Goal: Task Accomplishment & Management: Manage account settings

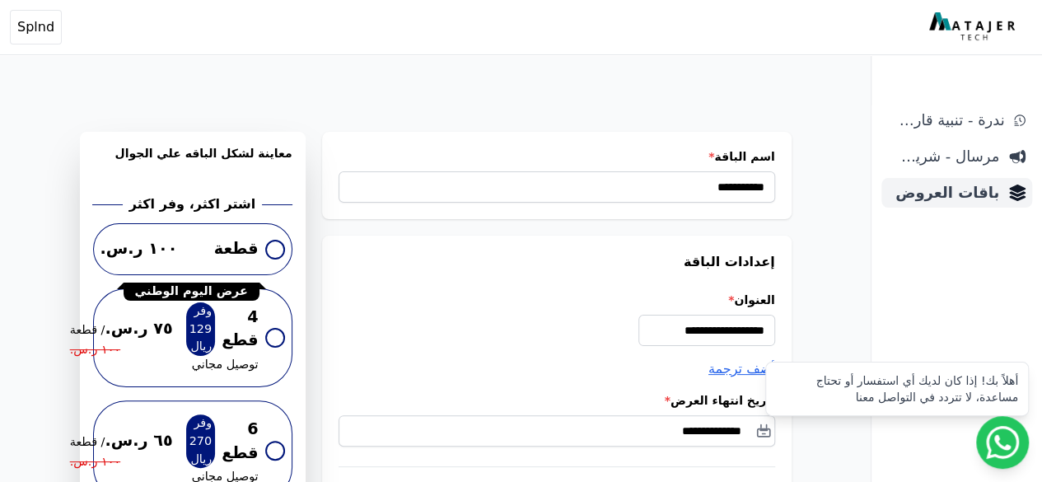
click at [925, 191] on span "باقات العروض" at bounding box center [943, 192] width 111 height 23
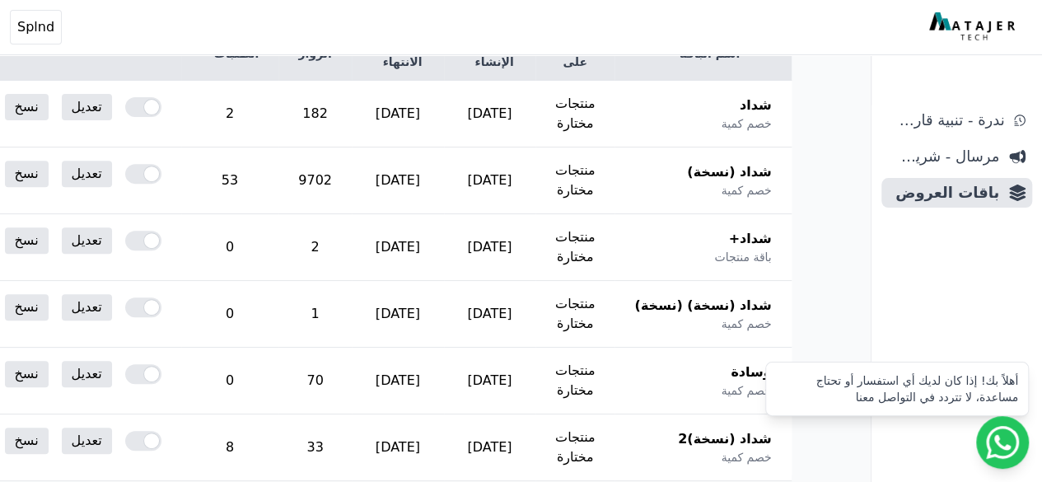
scroll to position [264, 0]
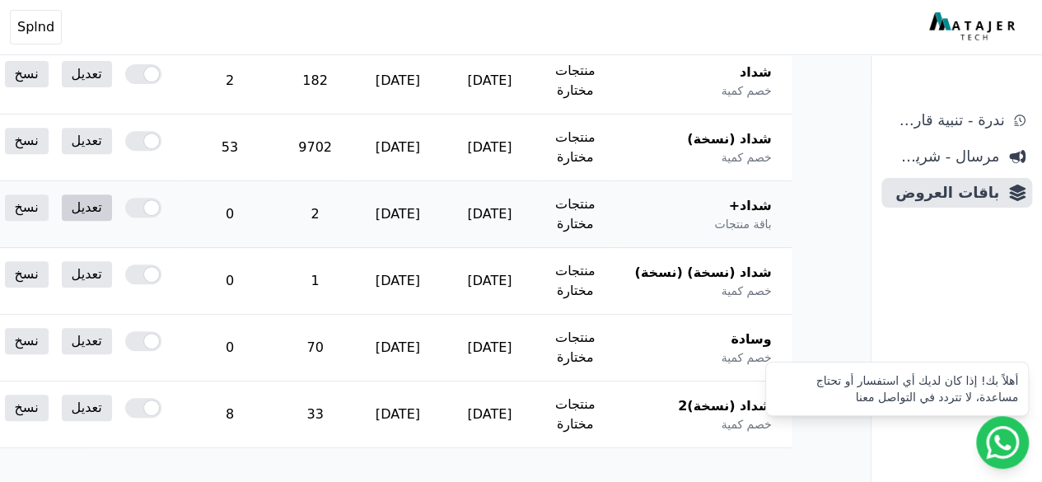
click at [112, 213] on link "تعديل" at bounding box center [87, 207] width 50 height 26
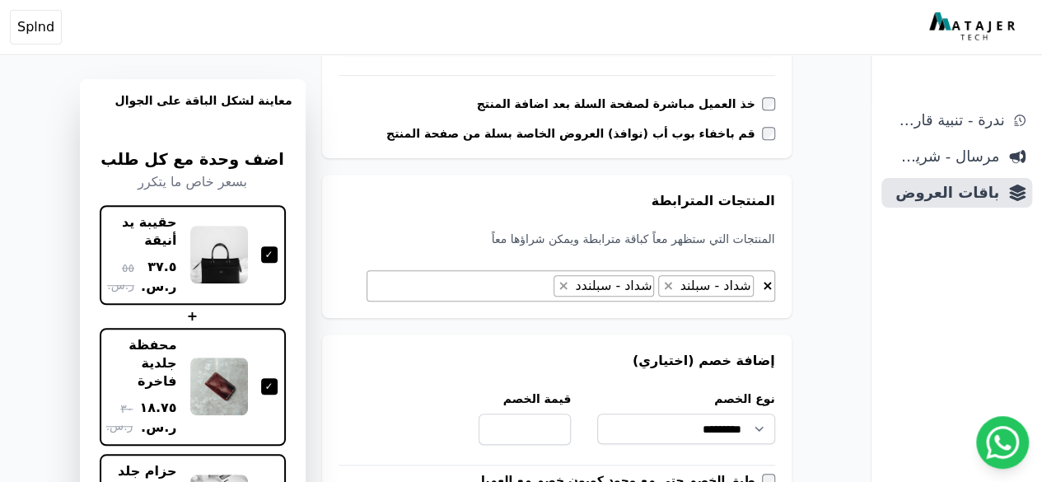
scroll to position [474, 0]
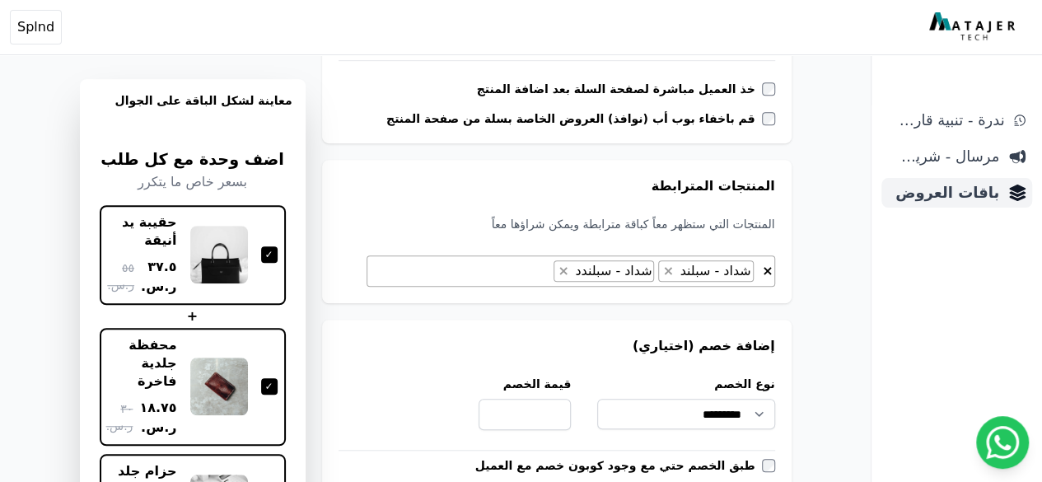
click at [962, 200] on span "باقات العروض" at bounding box center [943, 192] width 111 height 23
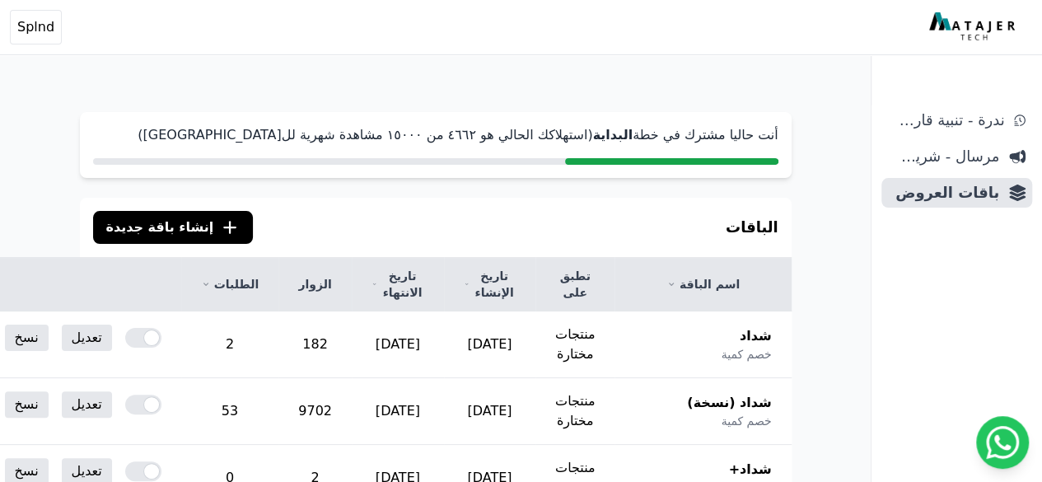
click at [150, 228] on span "إنشاء باقة جديدة" at bounding box center [160, 227] width 108 height 20
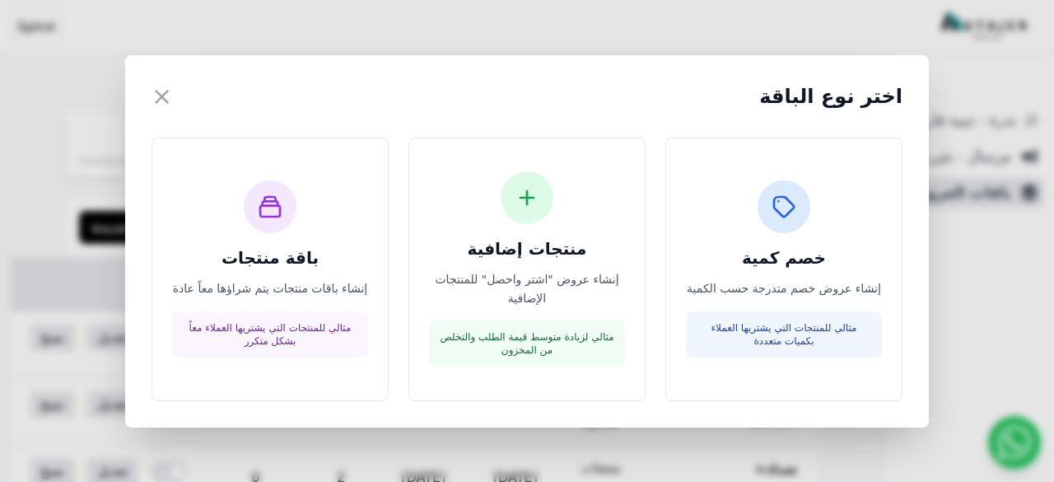
click at [168, 105] on div "اختر نوع الباقة ×" at bounding box center [527, 97] width 751 height 30
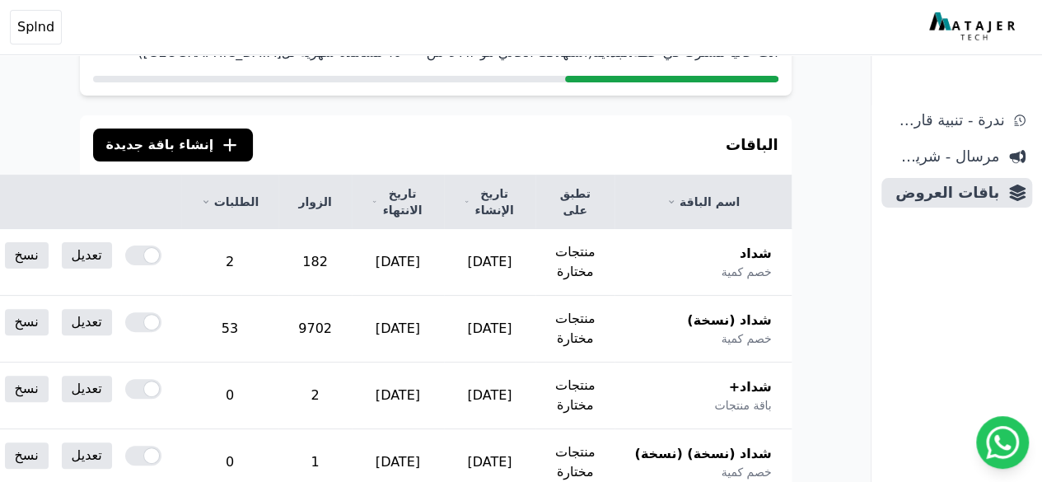
scroll to position [66, 0]
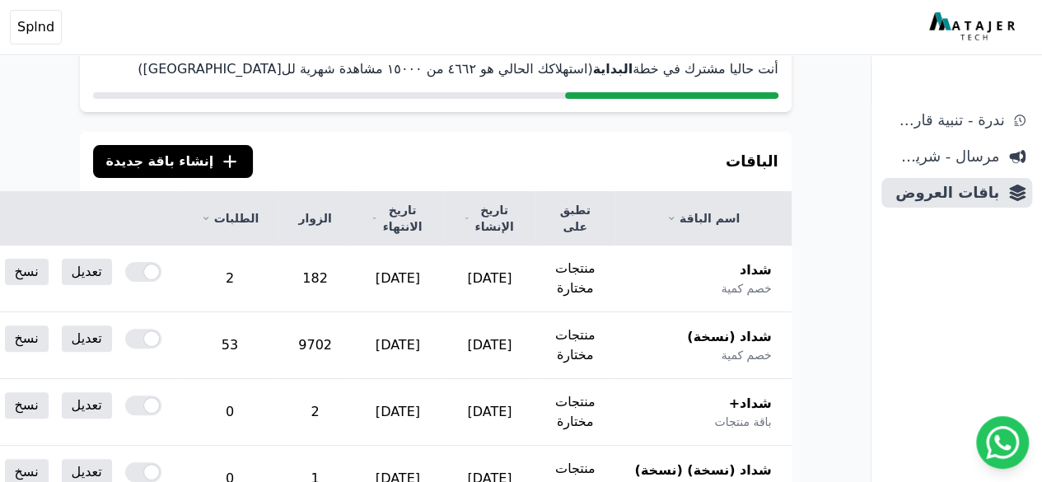
click at [220, 169] on icon ".cls-1{fill:none;stroke:#fff;stroke-linecap:round;stroke-linejoin:round;stroke-…" at bounding box center [230, 162] width 20 height 20
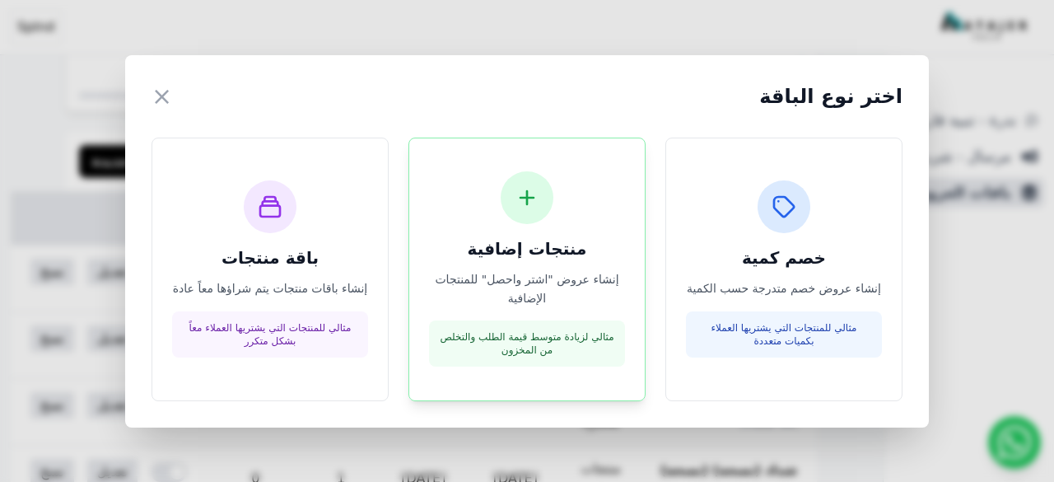
click at [456, 251] on h3 "منتجات إضافية" at bounding box center [527, 248] width 196 height 23
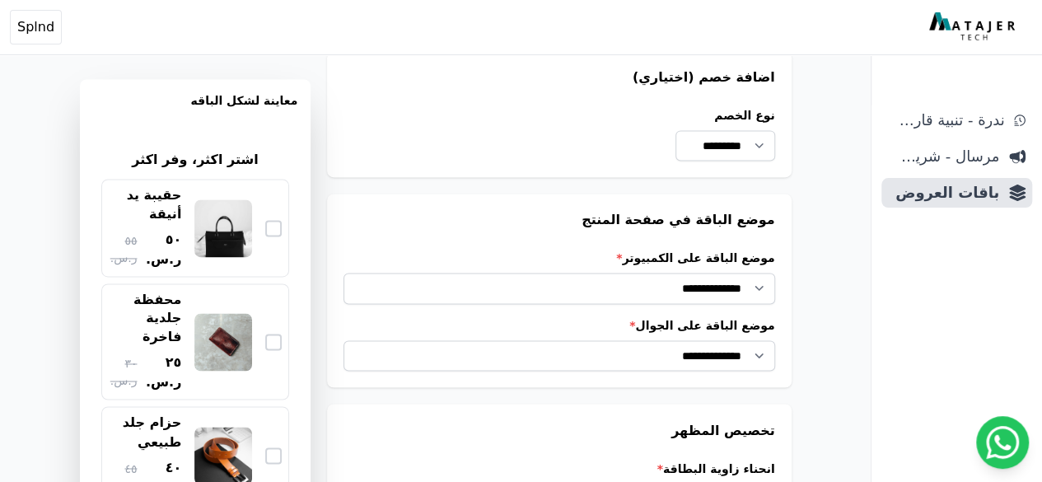
scroll to position [1138, 0]
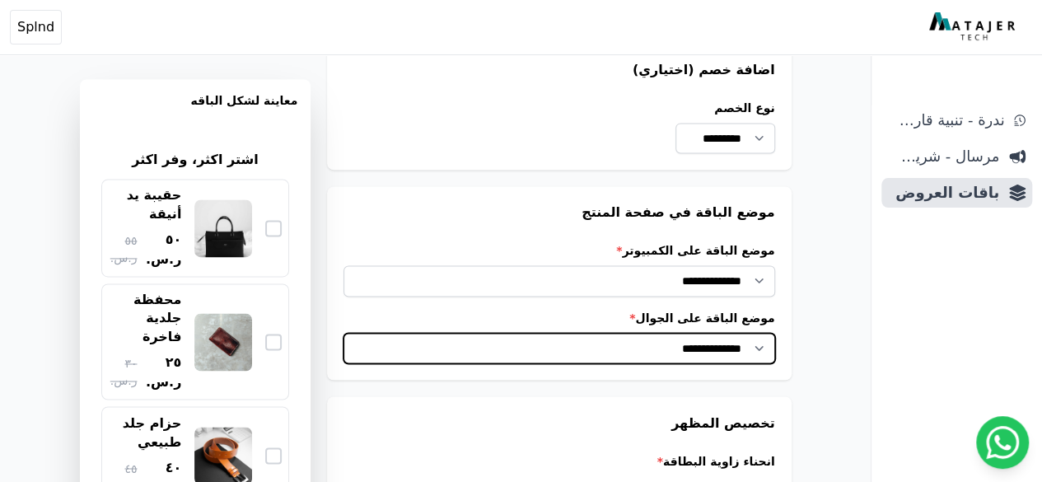
click at [504, 359] on select "**********" at bounding box center [559, 348] width 431 height 30
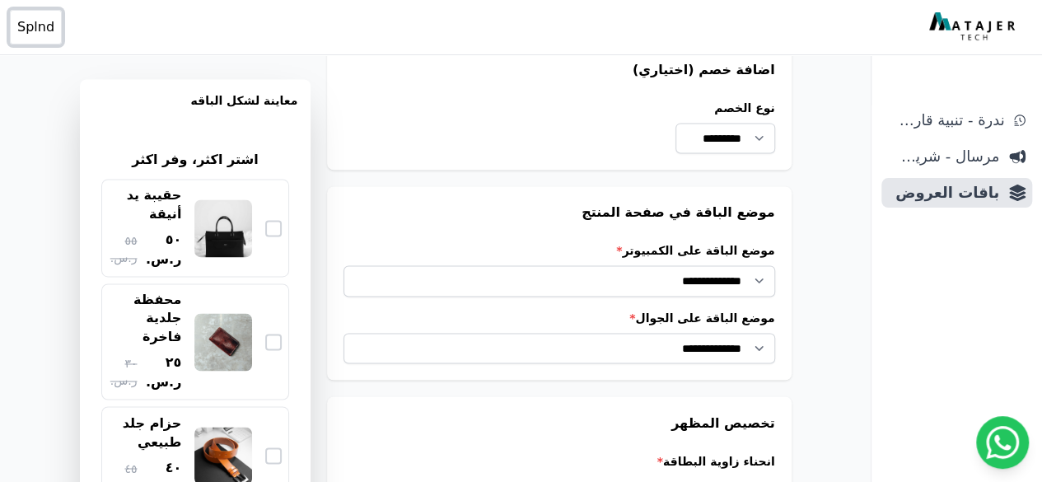
click at [49, 24] on span "Splnd" at bounding box center [35, 27] width 37 height 20
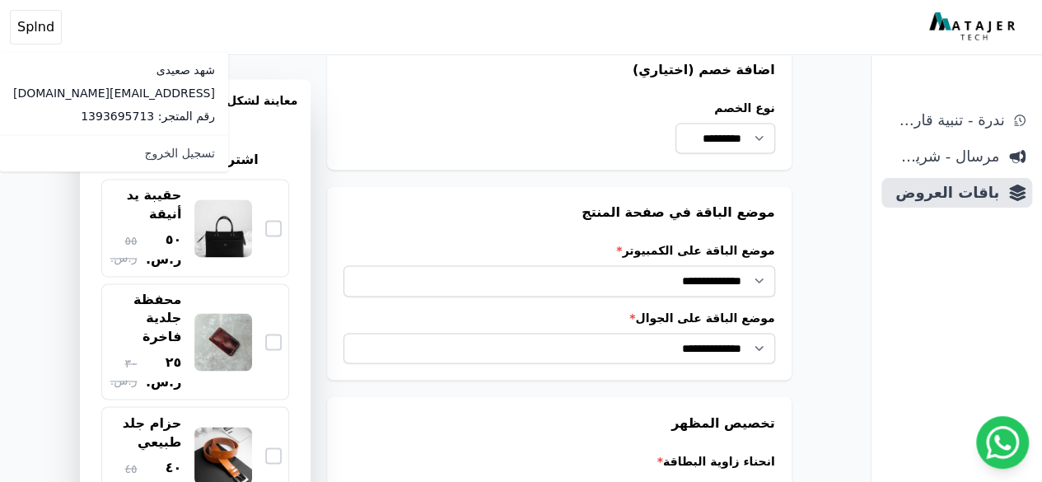
click at [993, 32] on img at bounding box center [974, 27] width 90 height 30
